Goal: Task Accomplishment & Management: Manage account settings

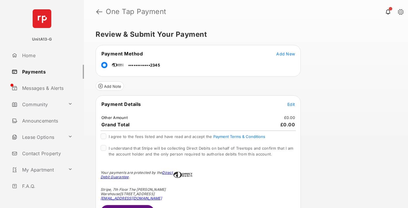
click at [46, 71] on link "Payments" at bounding box center [46, 72] width 75 height 14
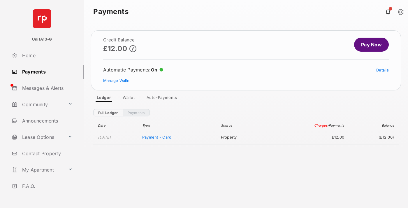
click at [117, 81] on link "Manage Wallet" at bounding box center [116, 80] width 27 height 5
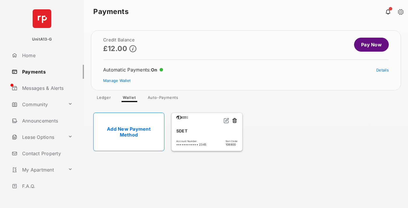
click at [383, 70] on link "Details" at bounding box center [383, 70] width 13 height 5
